Goal: Task Accomplishment & Management: Complete application form

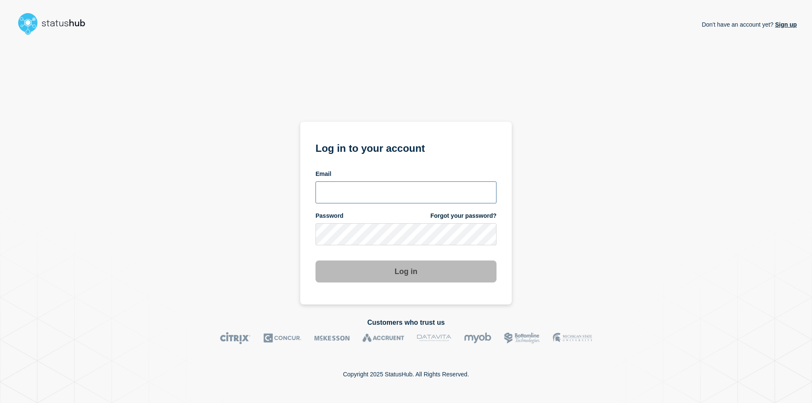
click at [420, 195] on input "email input" at bounding box center [406, 192] width 181 height 22
type input "caleb.stahr@conexon.us"
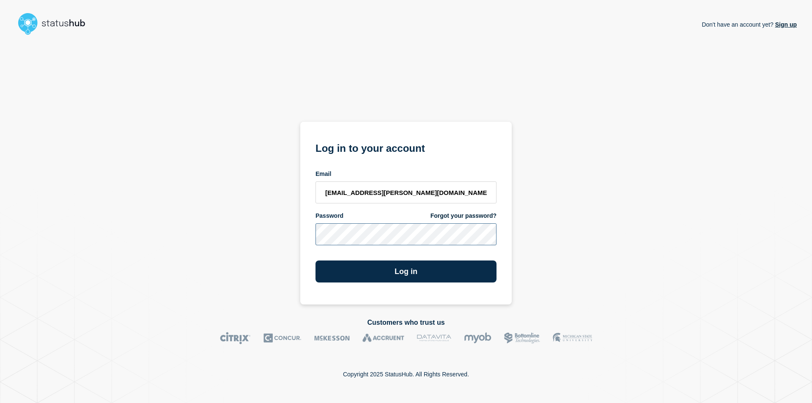
click at [316, 261] on button "Log in" at bounding box center [406, 272] width 181 height 22
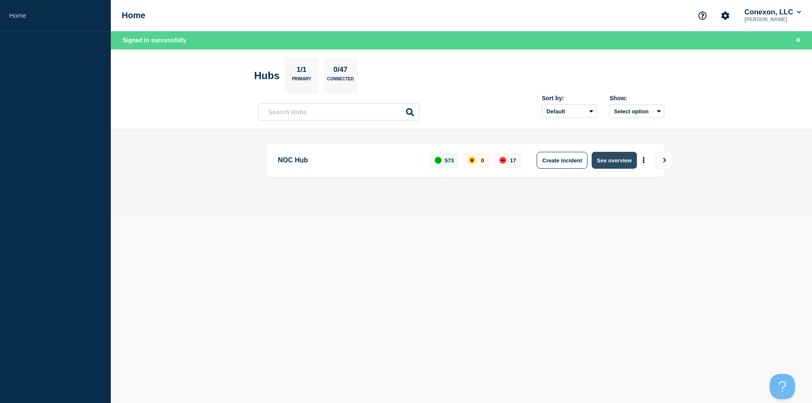
click at [611, 162] on button "See overview" at bounding box center [614, 160] width 45 height 17
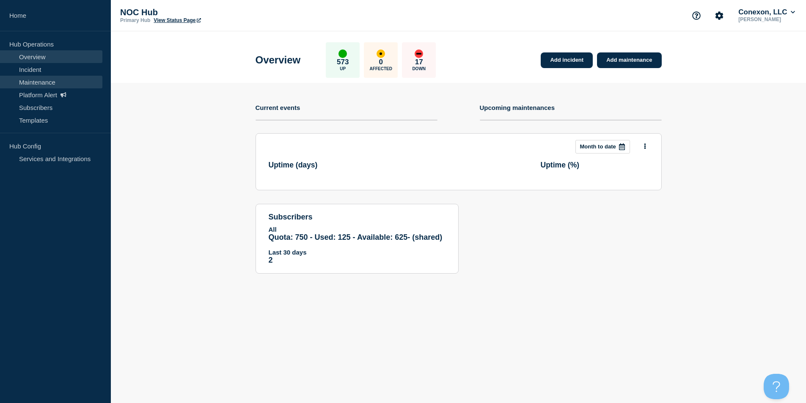
click at [45, 86] on link "Maintenance" at bounding box center [51, 82] width 102 height 13
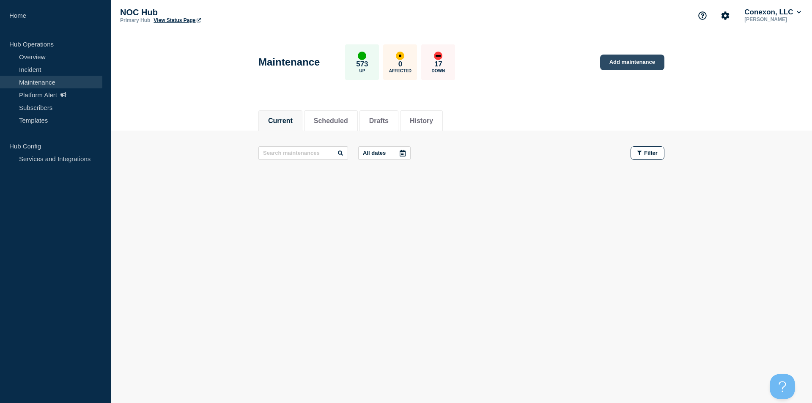
click at [627, 66] on link "Add maintenance" at bounding box center [632, 63] width 64 height 16
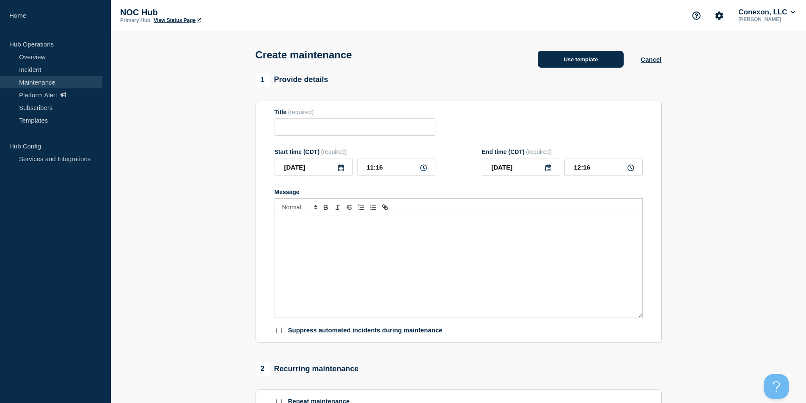
click at [563, 68] on button "Use template" at bounding box center [581, 59] width 86 height 17
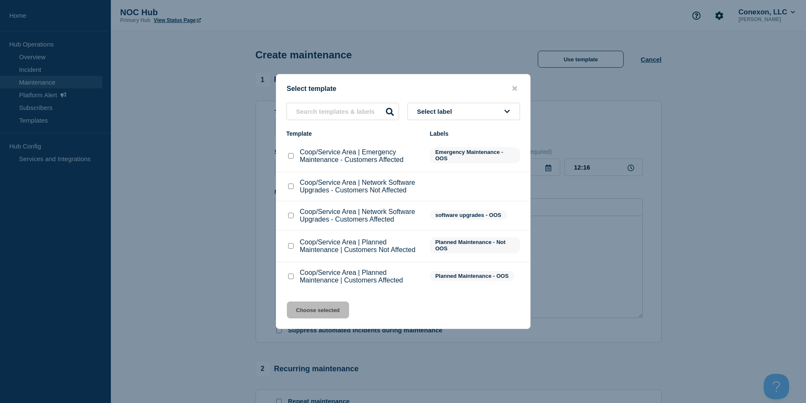
click at [292, 250] on div at bounding box center [290, 246] width 8 height 8
click at [292, 248] on input "Coop/Service Area | Planned Maintenance | Customers Not Affected checkbox" at bounding box center [290, 245] width 5 height 5
click at [291, 246] on input "Coop/Service Area | Planned Maintenance | Customers Not Affected checkbox" at bounding box center [290, 245] width 5 height 5
checkbox input "true"
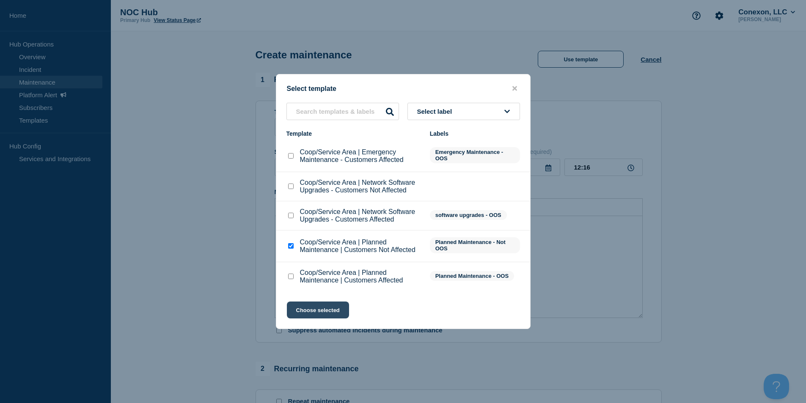
click at [316, 317] on button "Choose selected" at bounding box center [318, 310] width 62 height 17
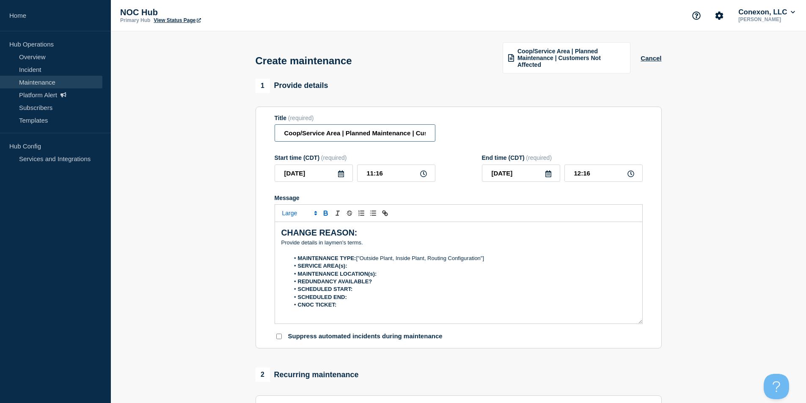
drag, startPoint x: 338, startPoint y: 134, endPoint x: 160, endPoint y: 146, distance: 178.9
click at [160, 146] on section "1 Provide details Title (required) Coop/Service Area | Planned Maintenance | Cu…" at bounding box center [458, 372] width 695 height 587
type input "KY034 Morganfield | Planned Maintenance | Customers Not Affected"
click at [335, 179] on input "2025-09-15" at bounding box center [314, 173] width 78 height 17
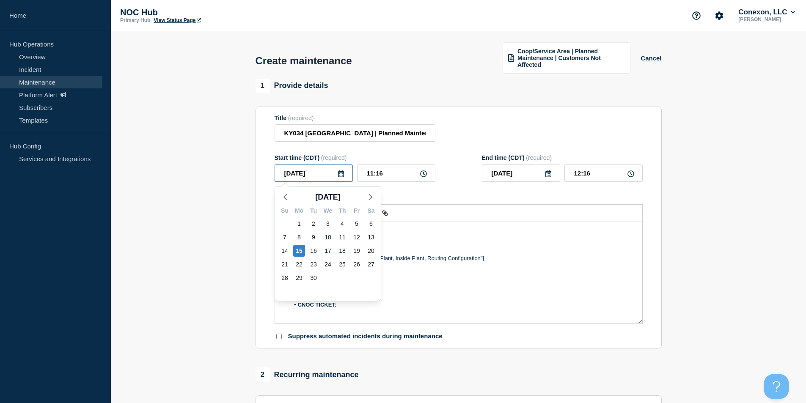
click at [341, 178] on input "2025-09-15" at bounding box center [314, 173] width 78 height 17
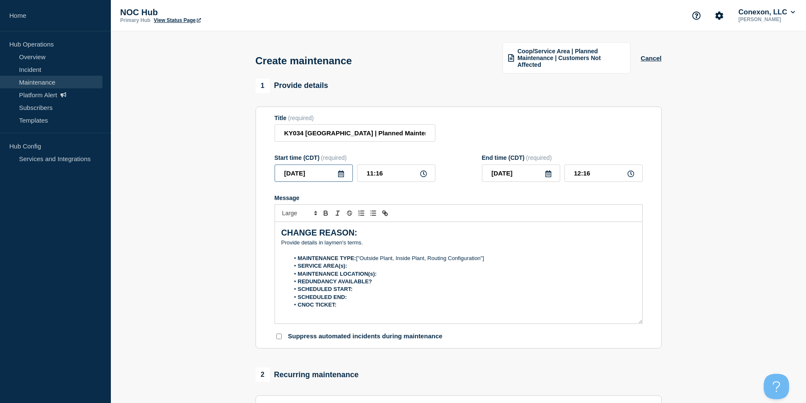
click at [346, 173] on input "2025-09-15" at bounding box center [314, 173] width 78 height 17
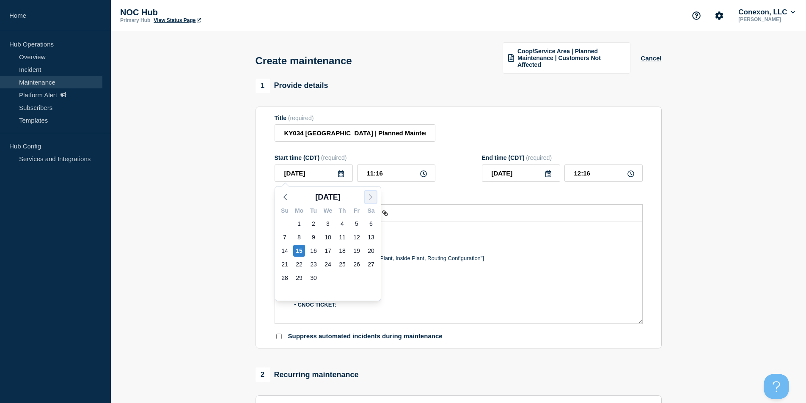
click at [368, 199] on icon "button" at bounding box center [371, 197] width 10 height 10
click at [345, 241] on div "9" at bounding box center [342, 237] width 12 height 12
type input "2025-10-09"
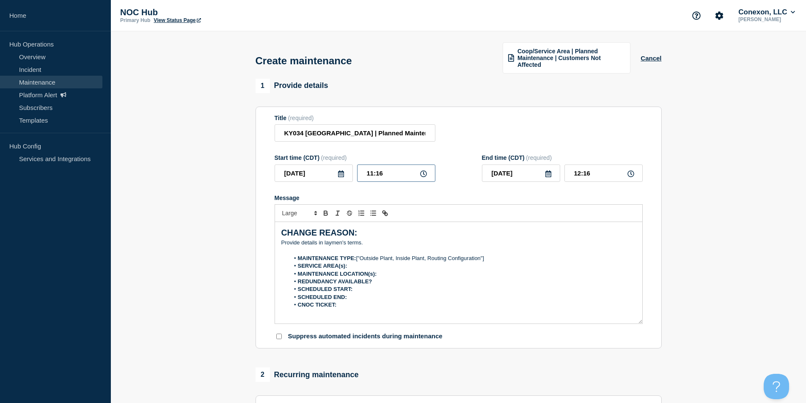
drag, startPoint x: 387, startPoint y: 173, endPoint x: 311, endPoint y: 173, distance: 75.7
click at [313, 173] on div "2025-10-09 11:16" at bounding box center [355, 173] width 161 height 17
click at [388, 173] on input "00:0_" at bounding box center [396, 173] width 78 height 17
click at [379, 173] on input "00:0_" at bounding box center [396, 173] width 78 height 17
type input "00:00"
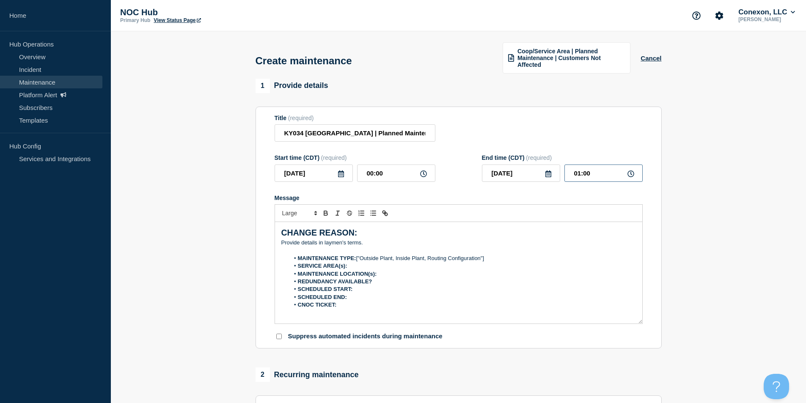
drag, startPoint x: 601, startPoint y: 170, endPoint x: 462, endPoint y: 168, distance: 138.8
click at [485, 170] on div "2025-10-09 01:00" at bounding box center [562, 173] width 161 height 17
type input "06:00"
drag, startPoint x: 370, startPoint y: 242, endPoint x: 164, endPoint y: 238, distance: 206.1
click at [164, 238] on section "1 Provide details Title (required) KY034 Morganfield | Planned Maintenance | Cu…" at bounding box center [458, 372] width 695 height 587
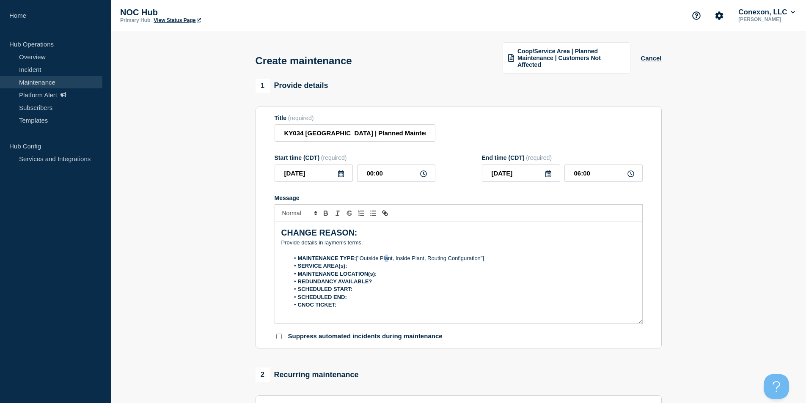
drag, startPoint x: 388, startPoint y: 256, endPoint x: 383, endPoint y: 254, distance: 5.3
click at [387, 256] on li "MAINTENANCE TYPE: ["Outside Plant, Inside Plant, Routing Configuration"]" at bounding box center [462, 259] width 346 height 8
drag, startPoint x: 376, startPoint y: 246, endPoint x: 275, endPoint y: 241, distance: 101.2
click at [275, 241] on div "CHANGE REASON: ﻿Provide details in laymen's terms. MAINTENANCE TYPE: ["Outside …" at bounding box center [458, 273] width 367 height 102
drag, startPoint x: 497, startPoint y: 261, endPoint x: 357, endPoint y: 260, distance: 140.5
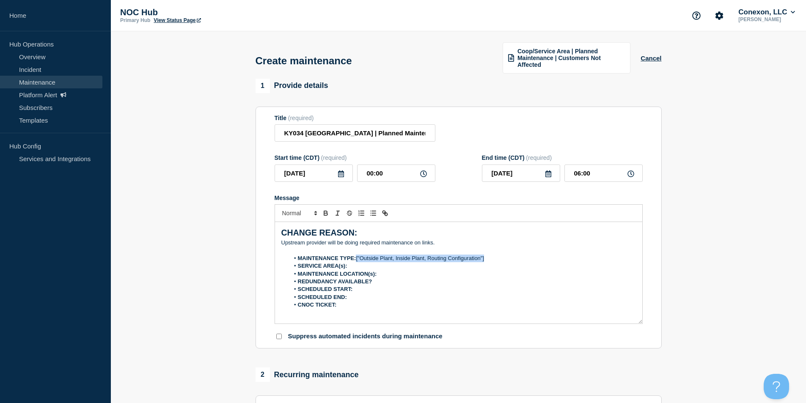
click at [357, 260] on li "MAINTENANCE TYPE: ["Outside Plant, Inside Plant, Routing Configuration"]" at bounding box center [462, 259] width 346 height 8
click at [370, 262] on ol "MAINTENANCE TYPE: Inside Plant SERVICE AREA(s): MAINTENANCE LOCATION(s): REDUND…" at bounding box center [458, 282] width 355 height 55
click at [372, 266] on li "SERVICE AREA(s):" at bounding box center [462, 266] width 346 height 8
click at [397, 276] on ol "MAINTENANCE TYPE: Inside Plant SERVICE AREA(s): KY034 MAINTENANCE LOCATION(s): …" at bounding box center [458, 282] width 355 height 55
click at [400, 272] on li "MAINTENANCE LOCATION(s):" at bounding box center [462, 274] width 346 height 8
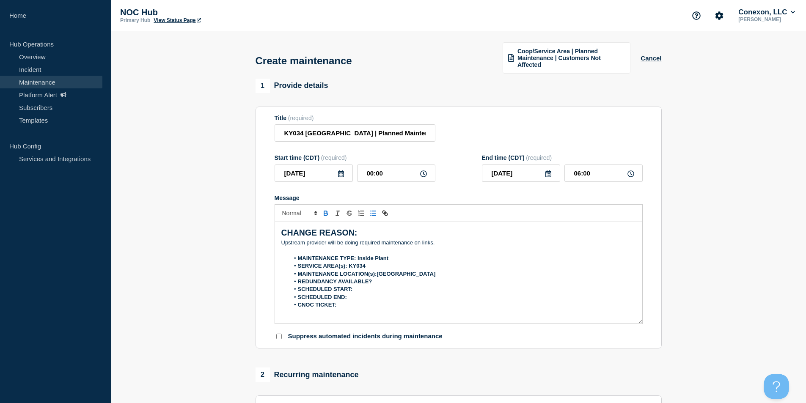
click at [393, 283] on li "REDUNDANCY AVAILABLE?" at bounding box center [462, 282] width 346 height 8
click at [369, 286] on li "SCHEDULED START:" at bounding box center [462, 290] width 346 height 8
click at [302, 170] on input "2025-10-09" at bounding box center [314, 173] width 78 height 17
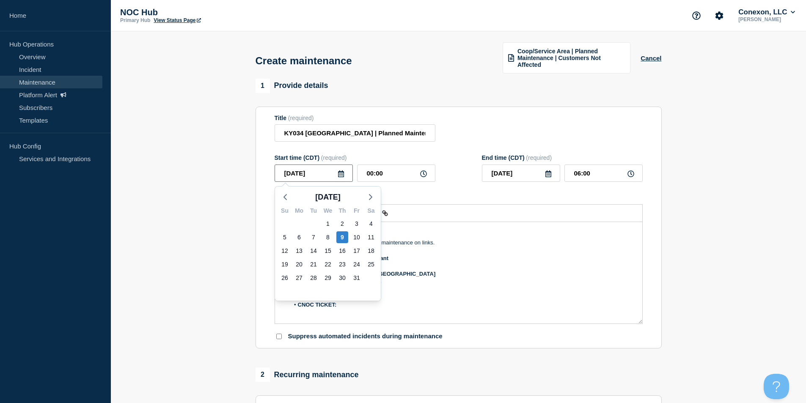
drag, startPoint x: 324, startPoint y: 174, endPoint x: 267, endPoint y: 218, distance: 73.0
click at [206, 173] on section "1 Provide details Title (required) KY034 Morganfield | Planned Maintenance | Cu…" at bounding box center [458, 372] width 695 height 587
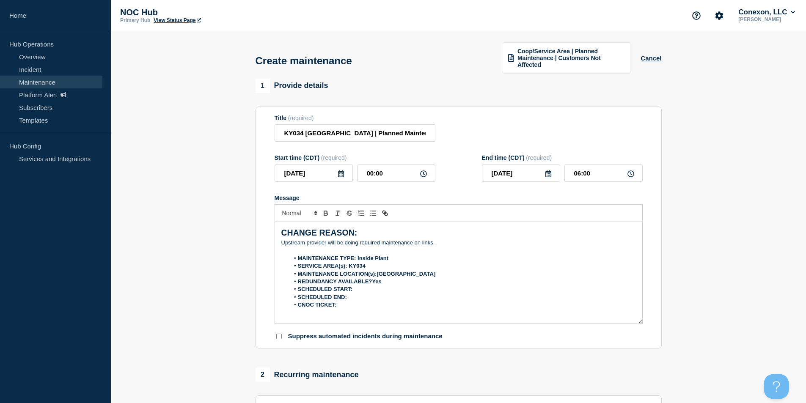
click at [357, 292] on li "SCHEDULED START:" at bounding box center [462, 290] width 346 height 8
drag, startPoint x: 362, startPoint y: 168, endPoint x: 295, endPoint y: 164, distance: 67.3
click at [296, 164] on div "Start time (CDT) (required) 2025-10-09 00:00" at bounding box center [355, 167] width 161 height 27
drag, startPoint x: 387, startPoint y: 283, endPoint x: 387, endPoint y: 288, distance: 4.3
click at [387, 284] on li "REDUNDANCY AVAILABLE?Yes" at bounding box center [462, 282] width 346 height 8
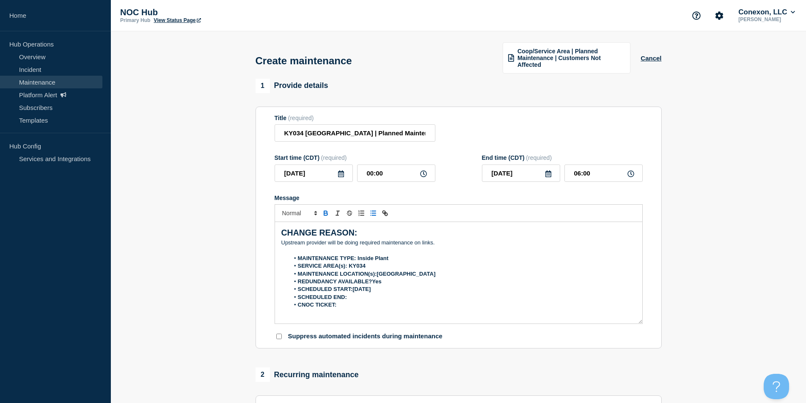
click at [388, 289] on li "SCHEDULED START:2025-10-09" at bounding box center [462, 290] width 346 height 8
drag, startPoint x: 528, startPoint y: 173, endPoint x: 379, endPoint y: 182, distance: 149.6
click at [427, 173] on div "Start time (CDT) (required) 2025-10-09 00:00 End time (CDT) (required) 2025-10-…" at bounding box center [459, 167] width 368 height 27
click at [345, 296] on strong "SCHEDULED END:" at bounding box center [322, 297] width 49 height 6
drag, startPoint x: 593, startPoint y: 173, endPoint x: 467, endPoint y: 188, distance: 126.5
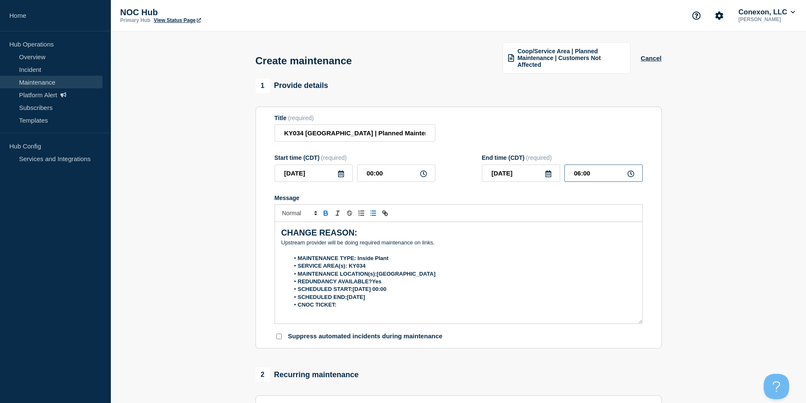
click at [488, 168] on div "2025-10-09 06:00" at bounding box center [562, 173] width 161 height 17
click at [393, 296] on li "SCHEDULED END:2025-10-09" at bounding box center [462, 298] width 346 height 8
click at [344, 310] on p "Message" at bounding box center [458, 313] width 355 height 8
click at [338, 308] on li "CNOC TICKET:" at bounding box center [462, 305] width 346 height 8
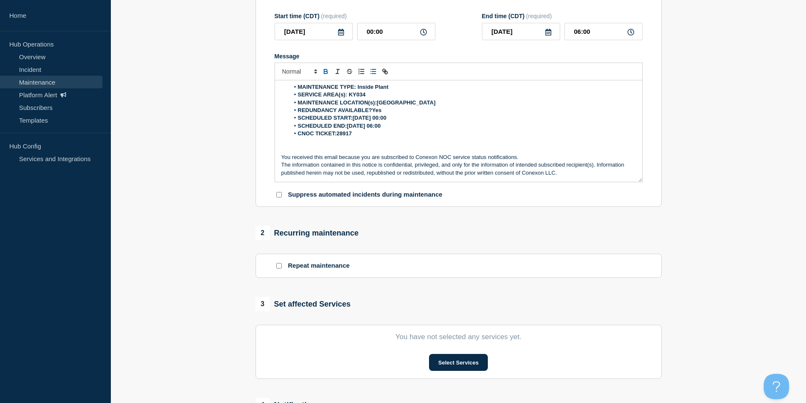
scroll to position [169, 0]
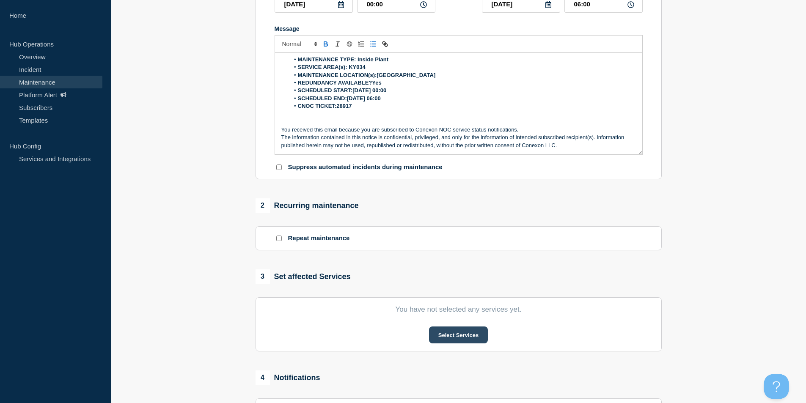
click at [440, 327] on button "Select Services" at bounding box center [458, 335] width 59 height 17
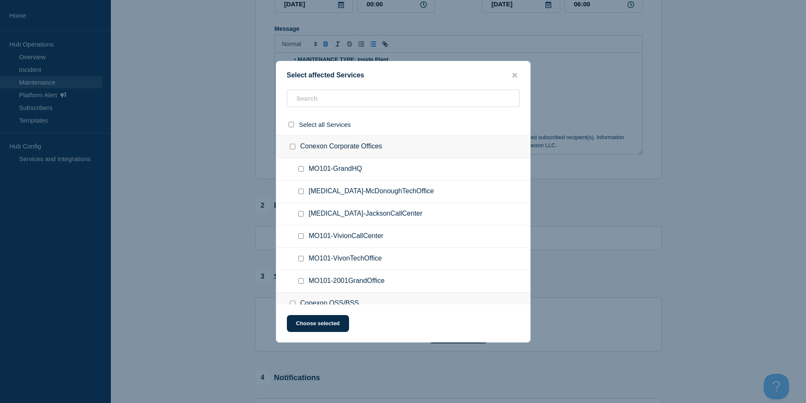
click at [313, 109] on div at bounding box center [403, 102] width 254 height 24
click at [319, 105] on input "text" at bounding box center [403, 98] width 233 height 17
type input "KY032"
checkbox input "true"
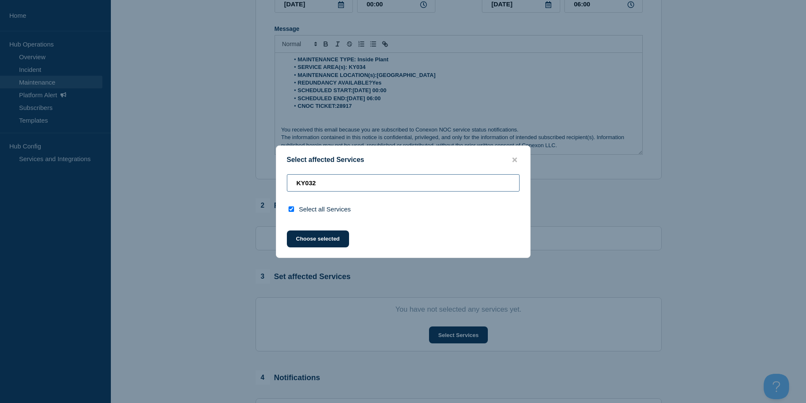
type input "KY03"
checkbox input "false"
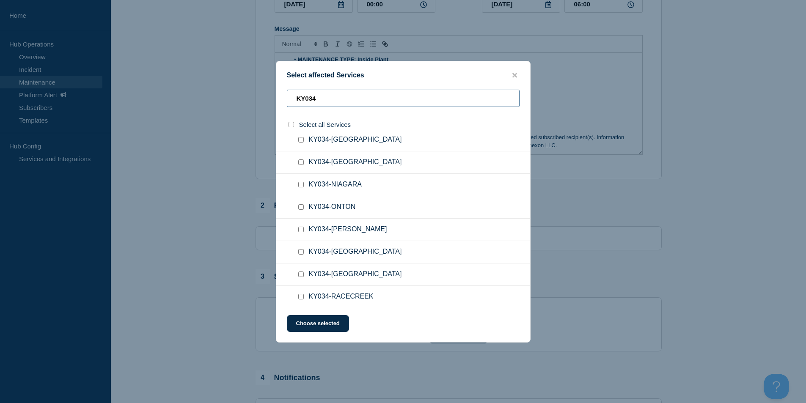
scroll to position [381, 0]
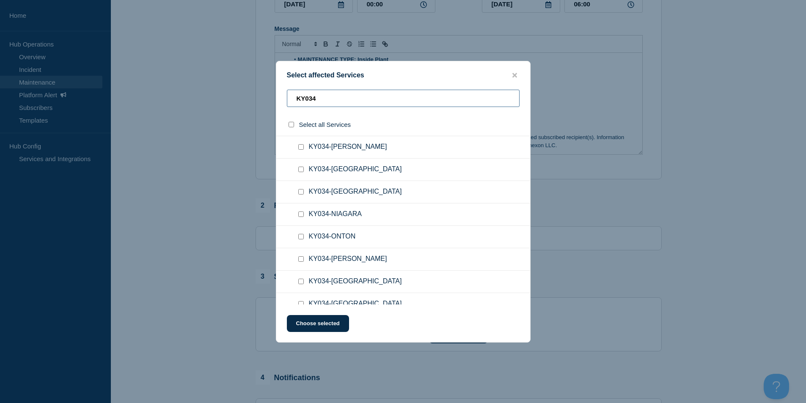
type input "KY034"
click at [300, 195] on input "KY034-MORGANFIELD checkbox" at bounding box center [300, 191] width 5 height 5
checkbox input "true"
click at [321, 316] on button "Choose selected" at bounding box center [318, 323] width 62 height 17
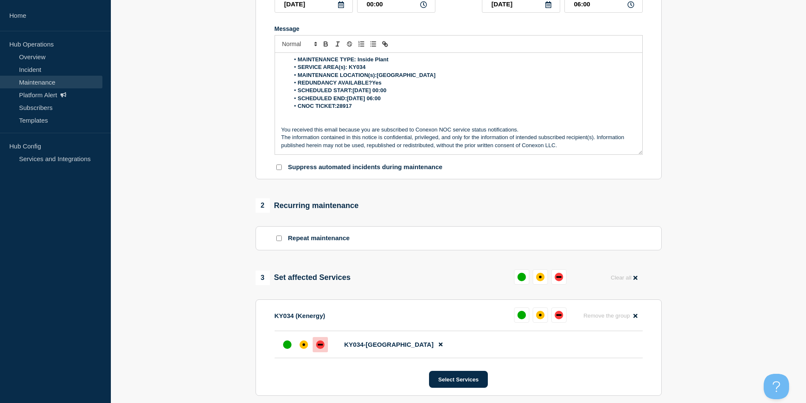
click at [324, 337] on div at bounding box center [320, 344] width 15 height 15
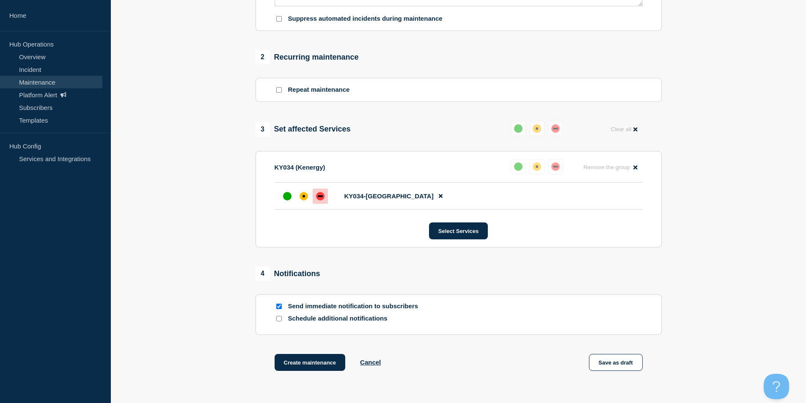
scroll to position [338, 0]
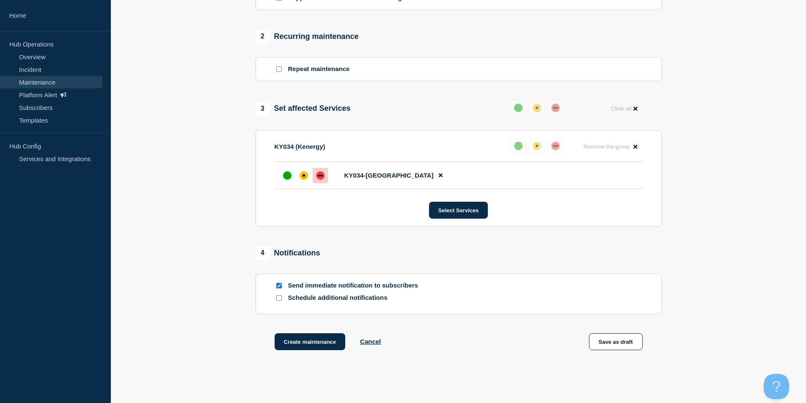
click at [315, 331] on div "1 Provide details Title (required) KY034 Morganfield | Planned Maintenance | Cu…" at bounding box center [458, 56] width 416 height 632
click at [313, 335] on button "Create maintenance" at bounding box center [310, 341] width 71 height 17
